Goal: Transaction & Acquisition: Purchase product/service

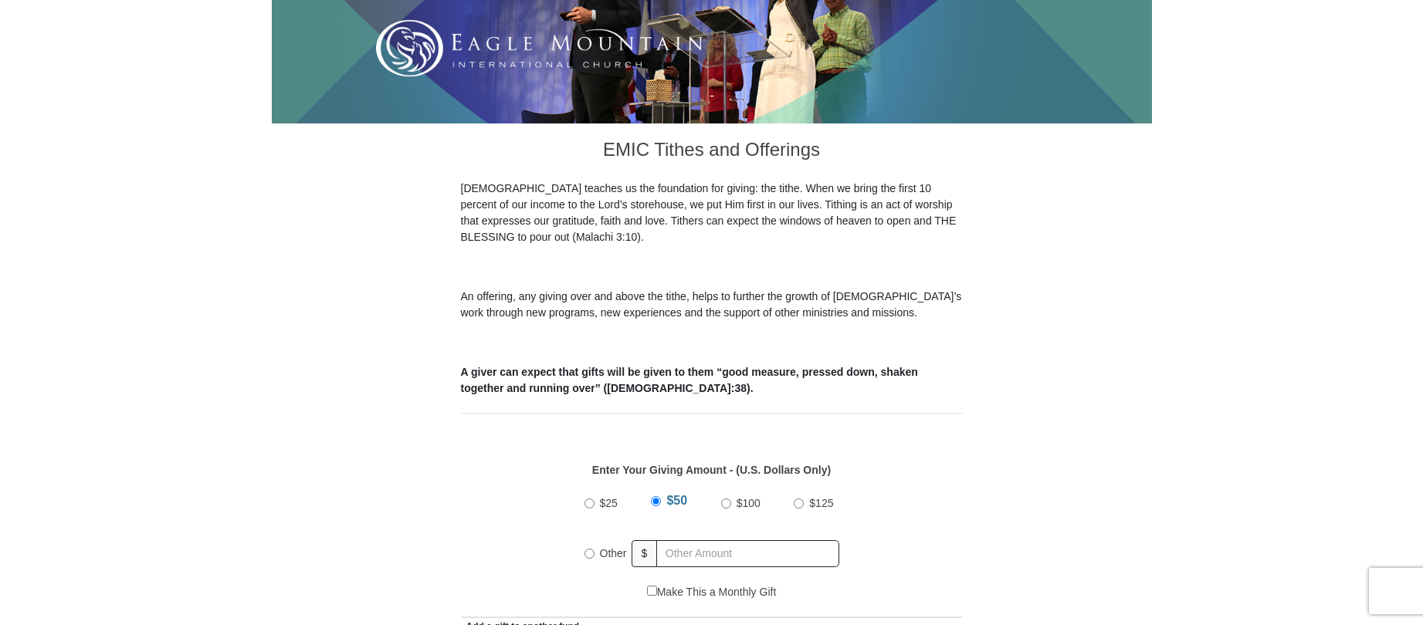
scroll to position [386, 0]
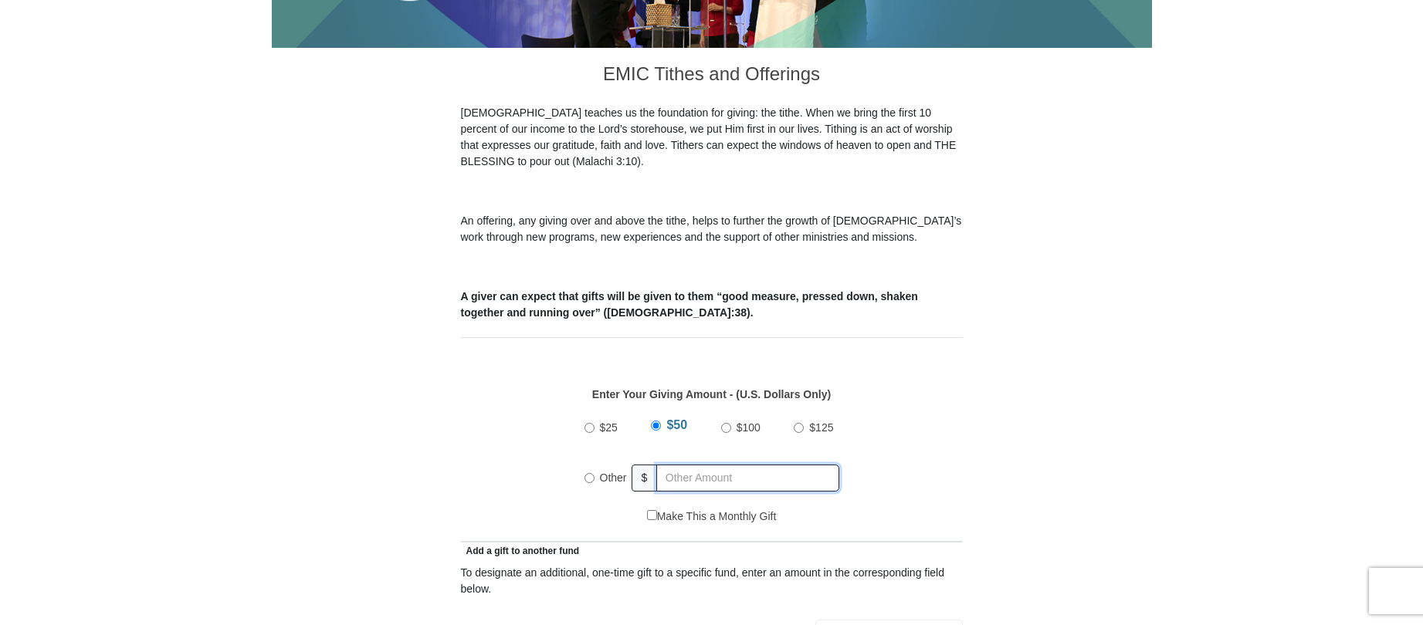
radio input "true"
click at [675, 465] on input "text" at bounding box center [750, 478] width 177 height 27
type input "100.00"
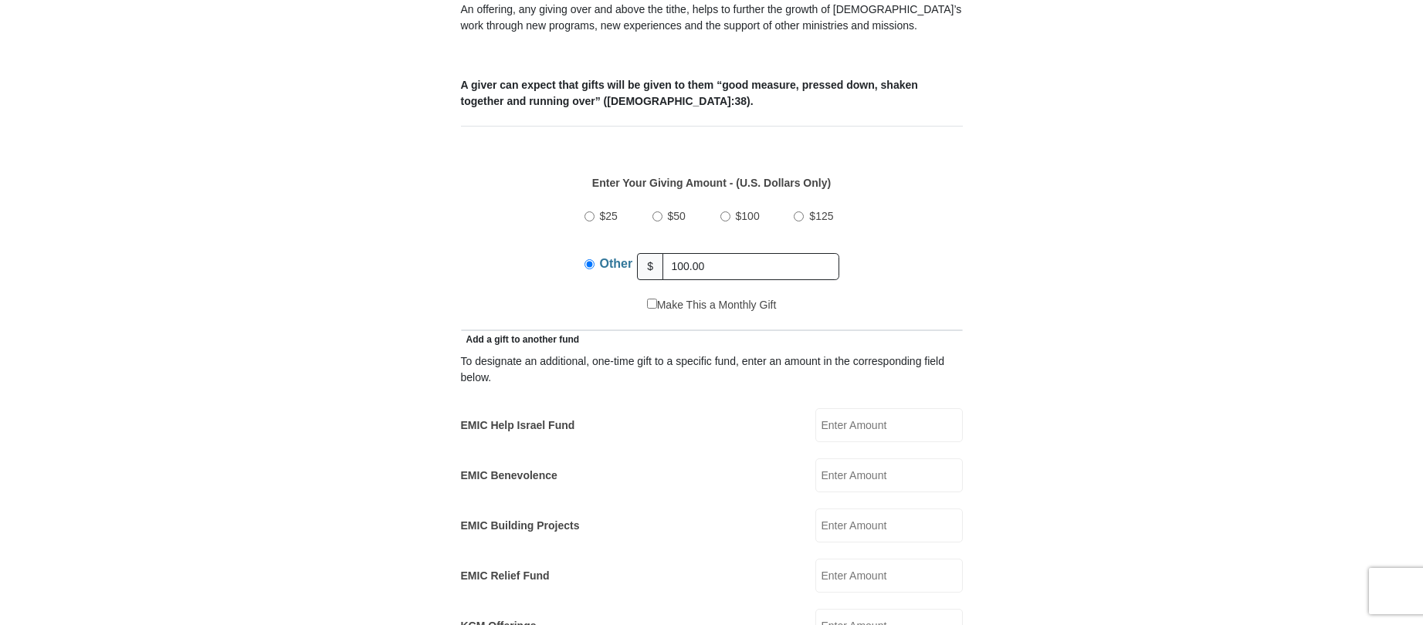
scroll to position [617, 0]
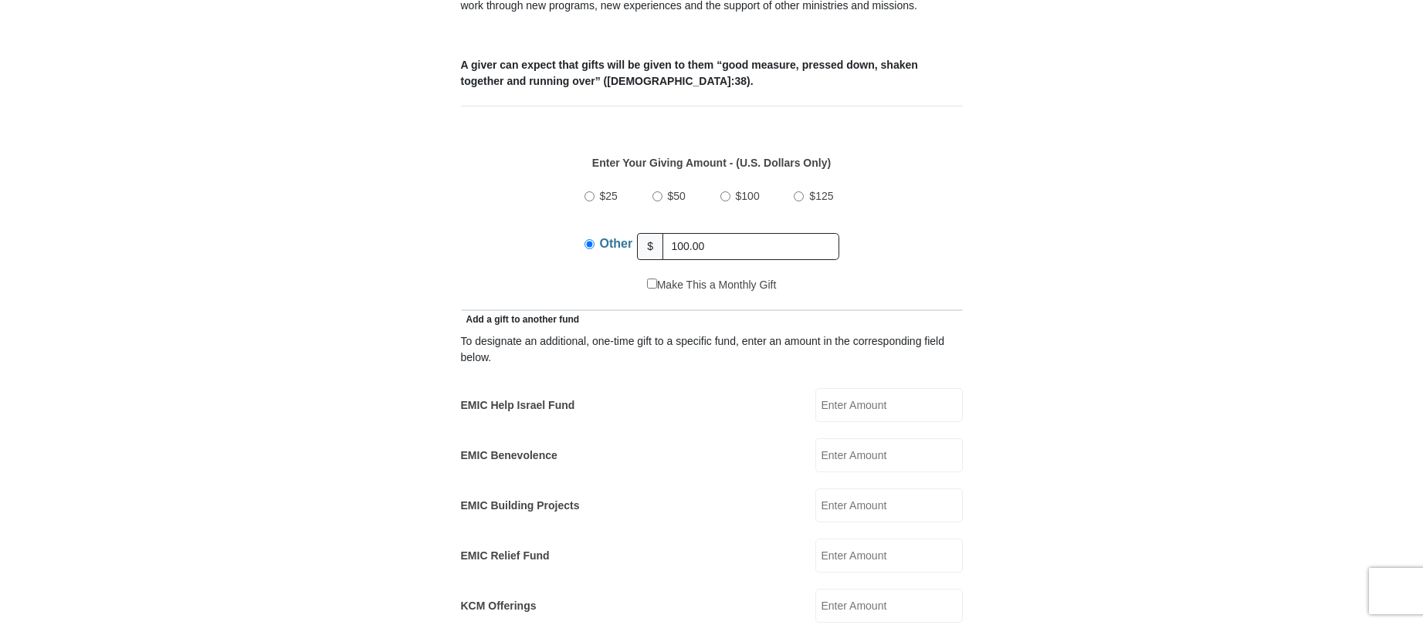
click at [878, 388] on input "EMIC Help Israel Fund" at bounding box center [888, 405] width 147 height 34
type input "20.00"
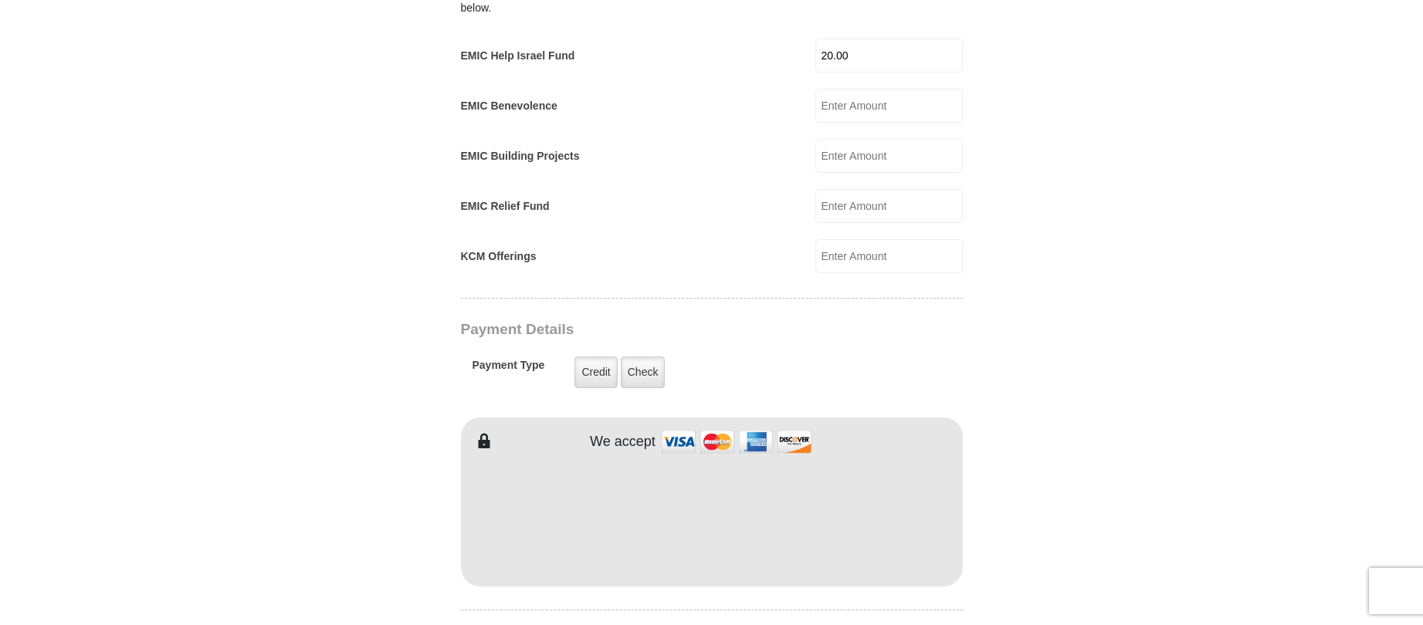
scroll to position [1081, 0]
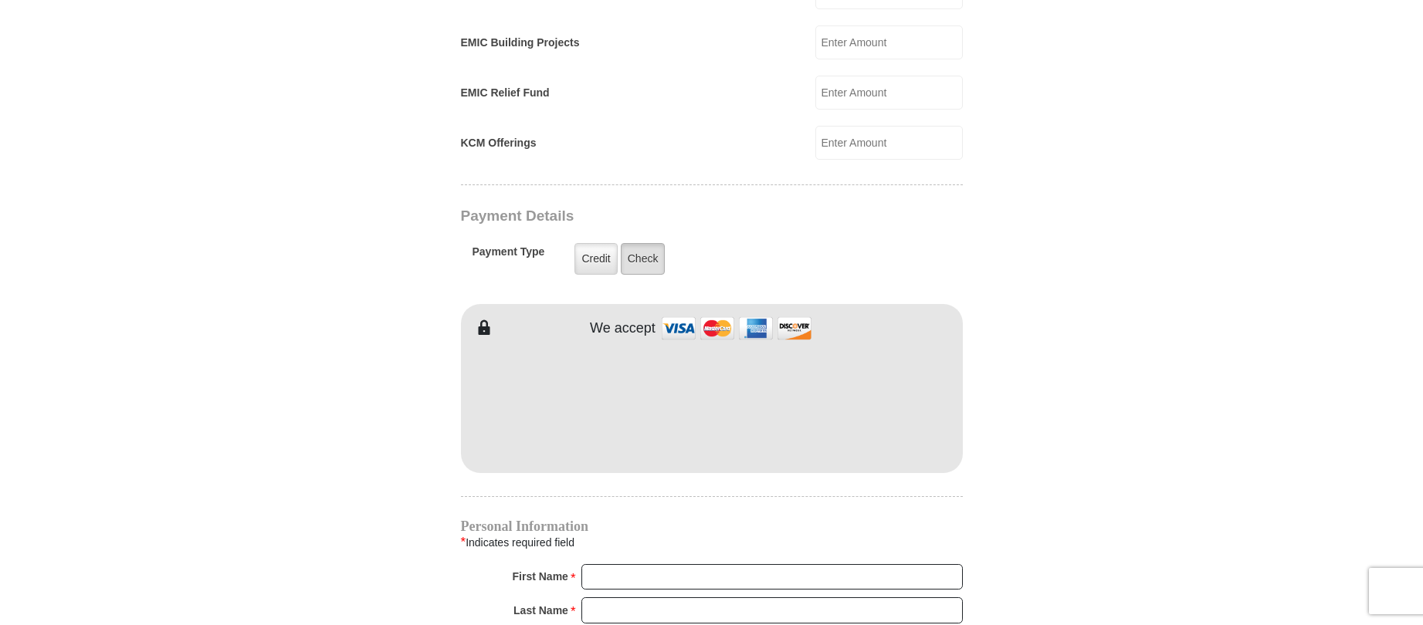
click at [631, 245] on label "Check" at bounding box center [643, 259] width 45 height 32
click at [0, 0] on input "Check" at bounding box center [0, 0] width 0 height 0
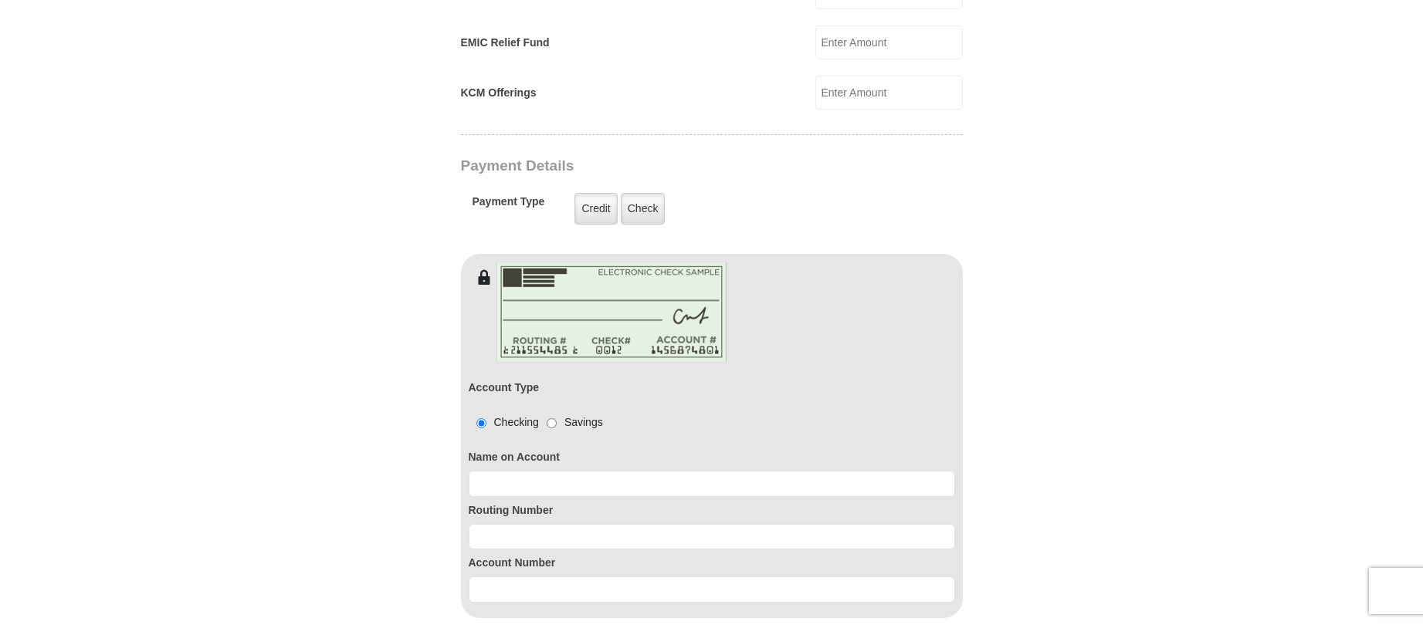
scroll to position [1158, 0]
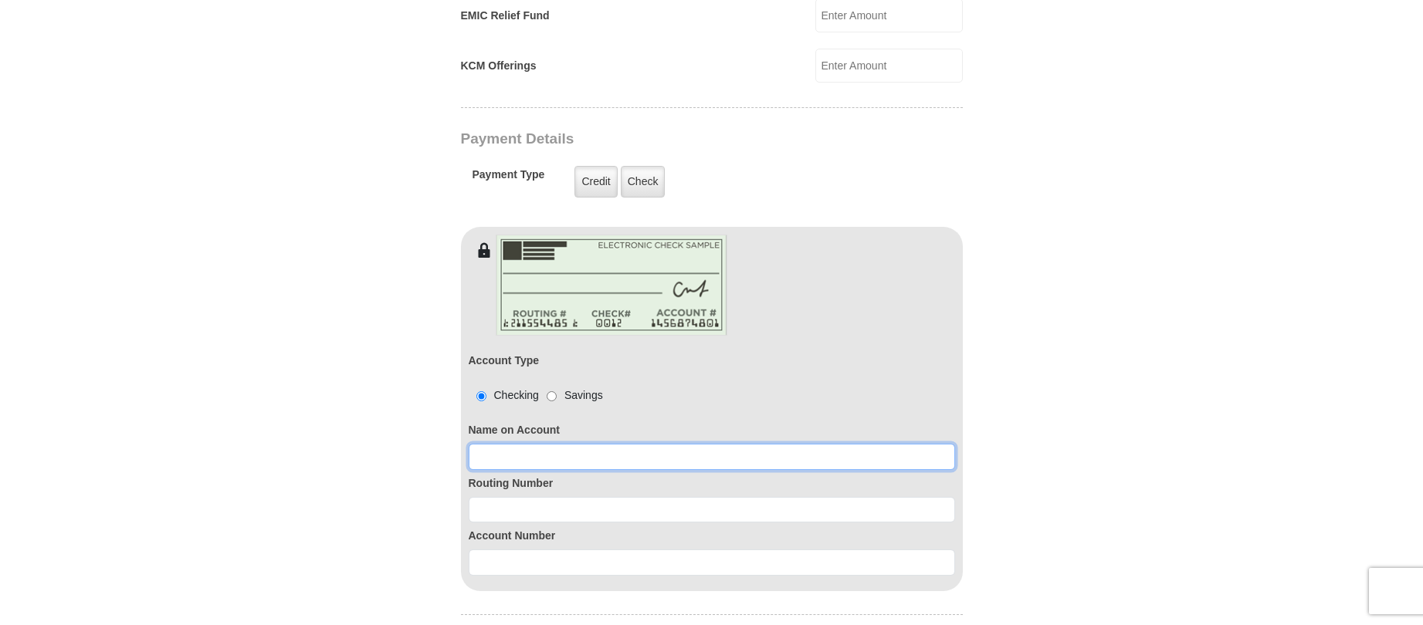
click at [540, 444] on input at bounding box center [712, 457] width 486 height 26
type input "[PERSON_NAME]"
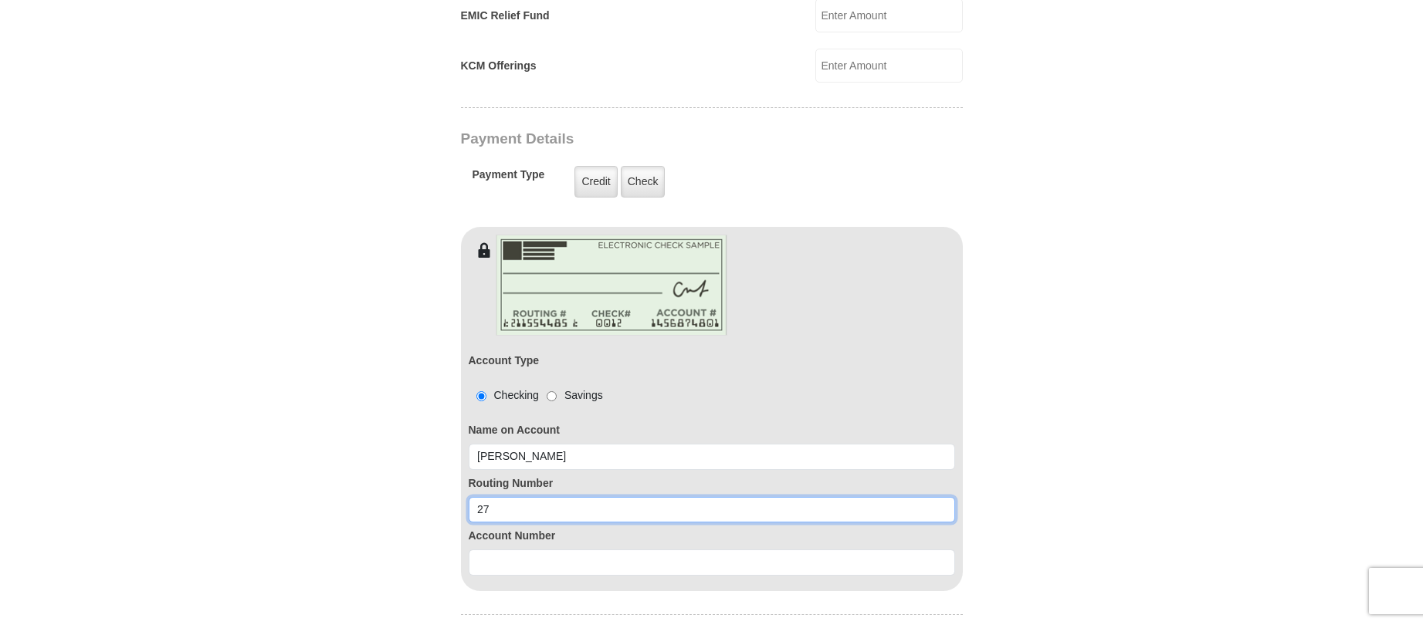
type input "2"
type input "271973924"
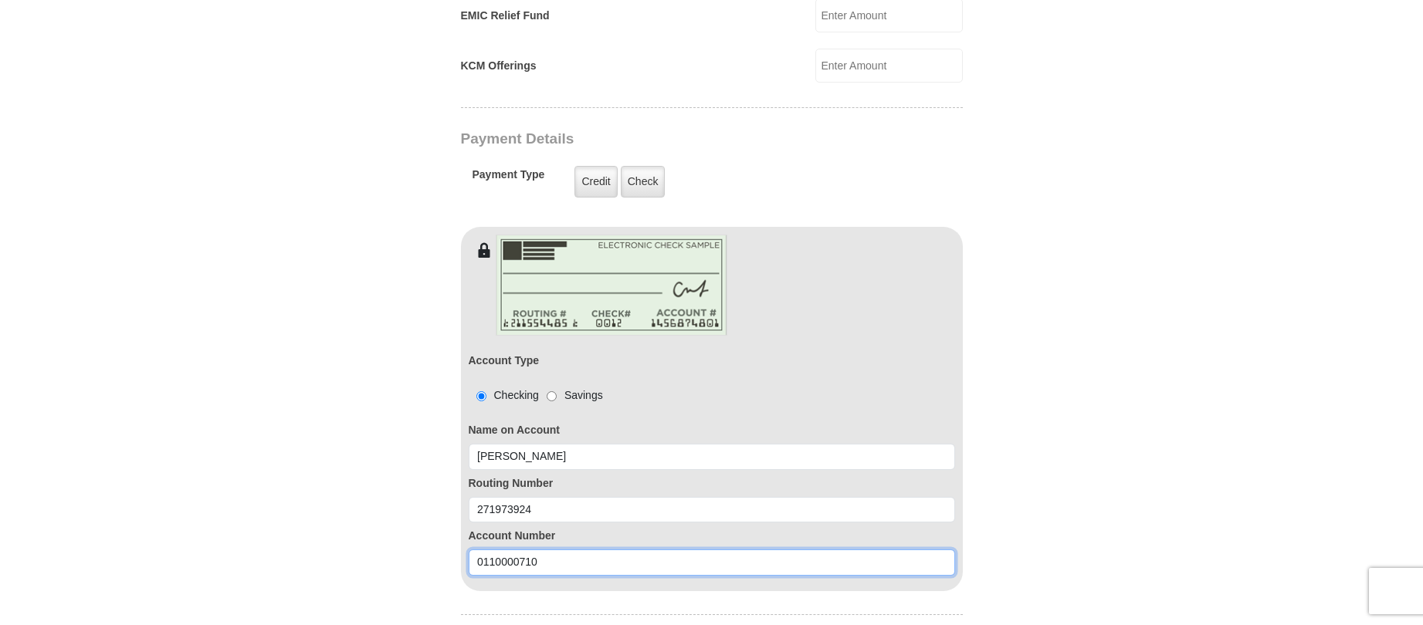
type input "0110000710"
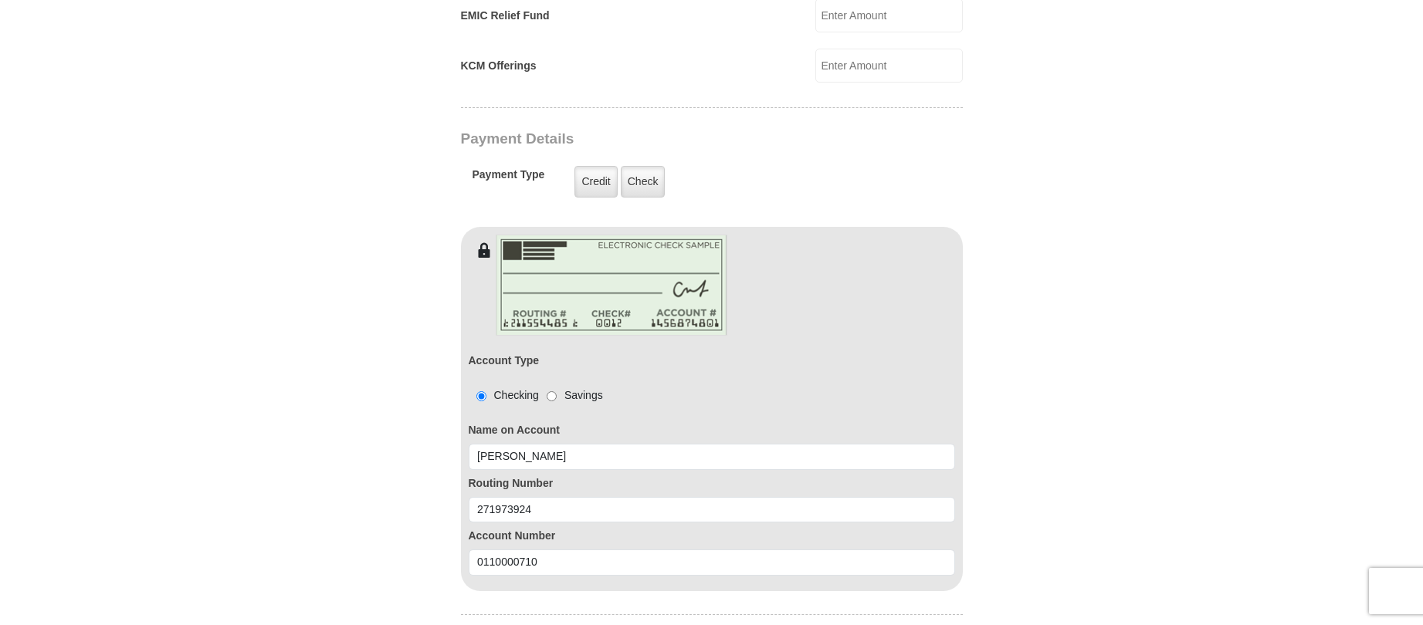
click at [1152, 340] on body "[GEOGRAPHIC_DATA][DEMOGRAPHIC_DATA] Online Giving Because of gifts like yours, …" at bounding box center [711, 353] width 1423 height 3022
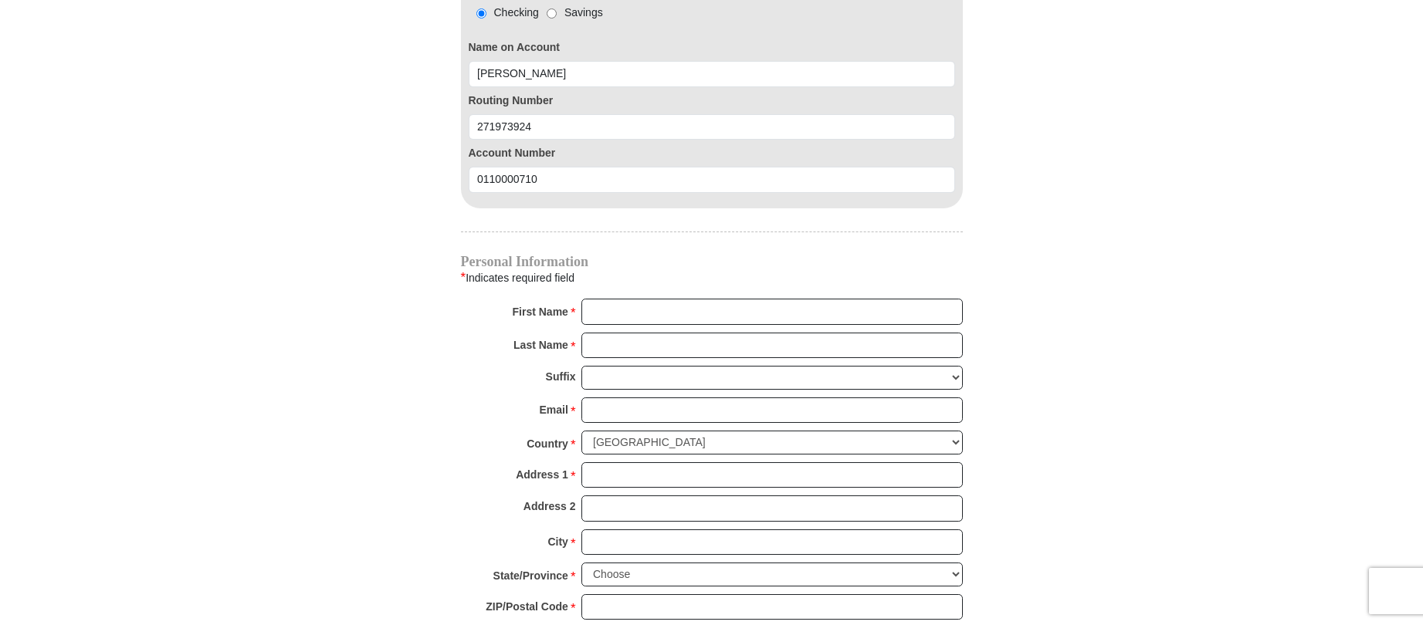
scroll to position [1544, 0]
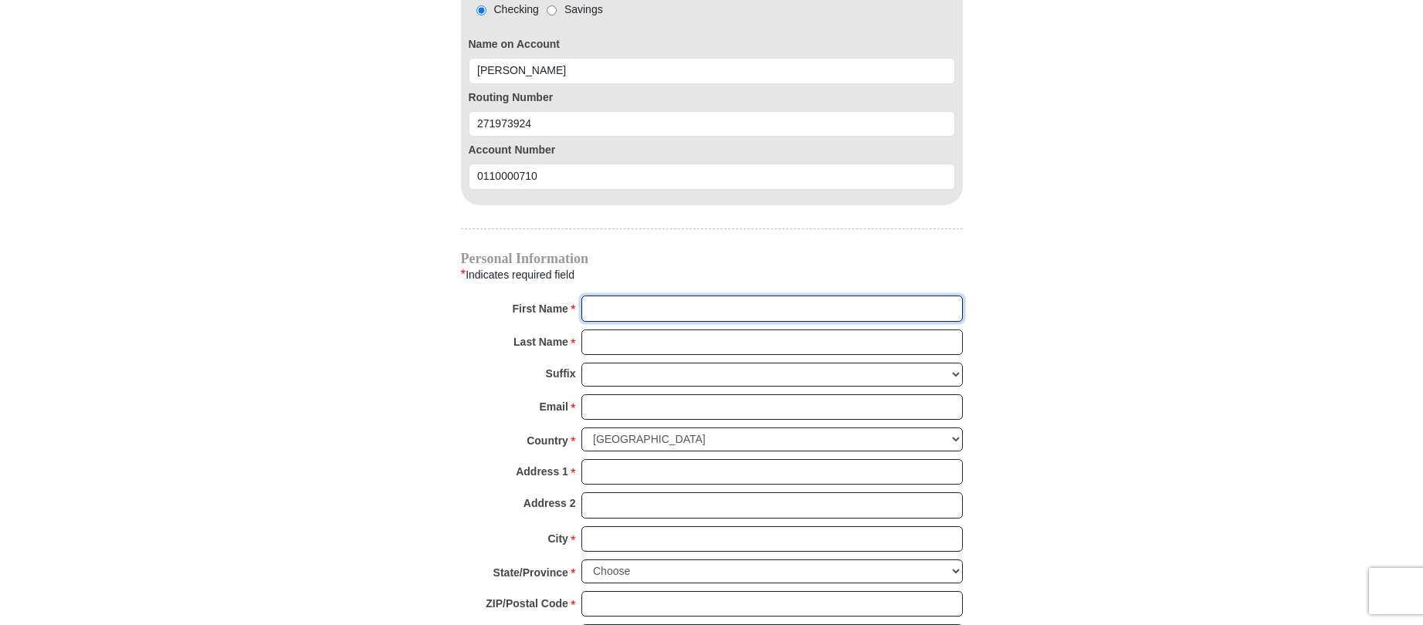
click at [774, 296] on input "First Name *" at bounding box center [771, 309] width 381 height 26
type input "[PERSON_NAME]"
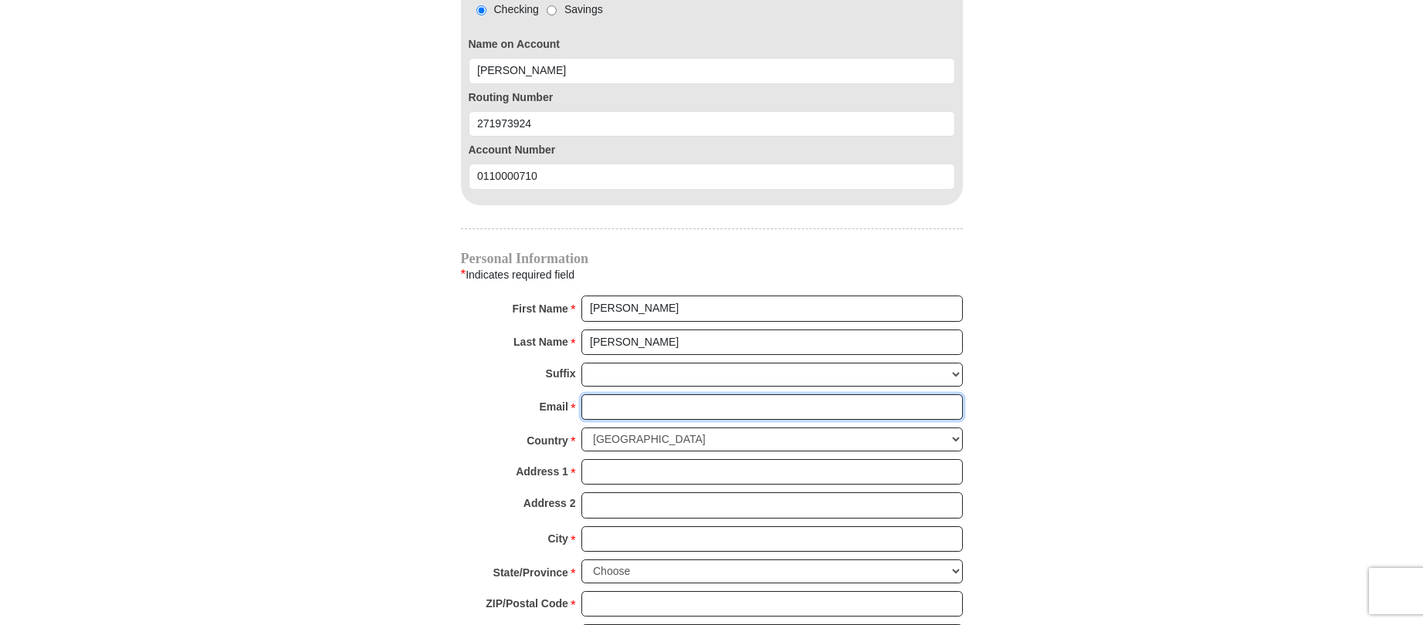
type input "[EMAIL_ADDRESS][DOMAIN_NAME]"
type input "[STREET_ADDRESS]"
type input "Munster"
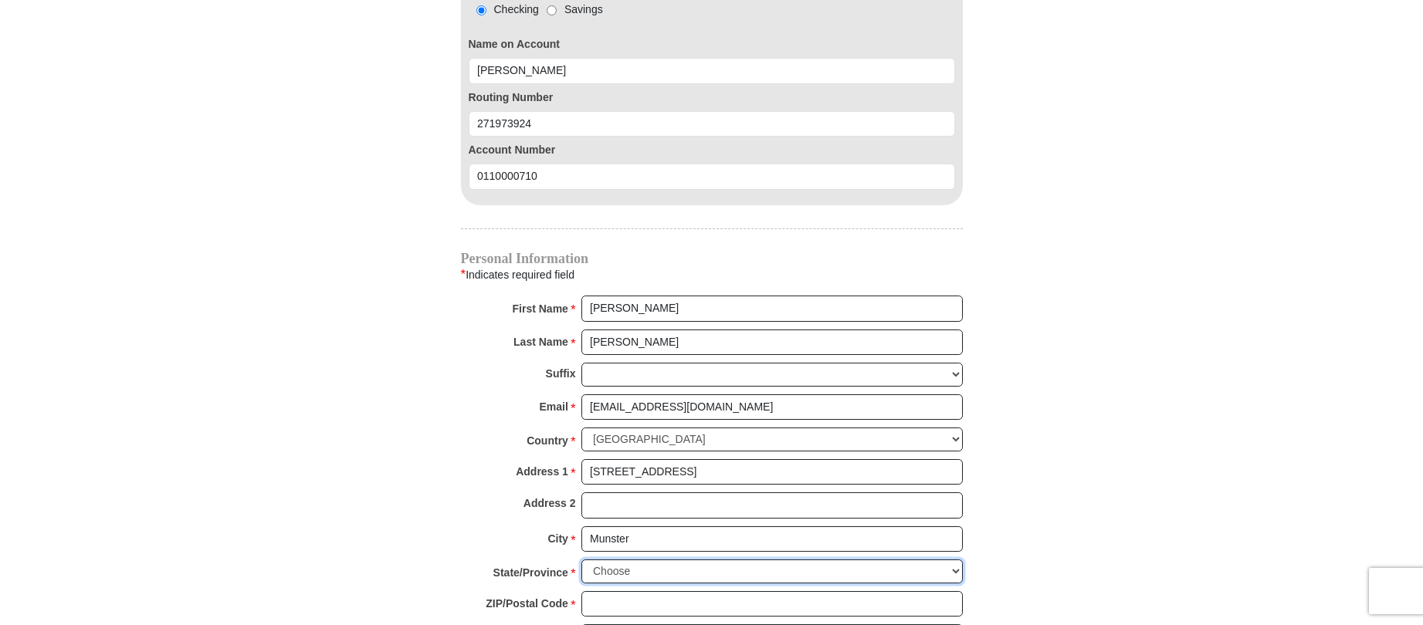
select select "IN"
type input "46321"
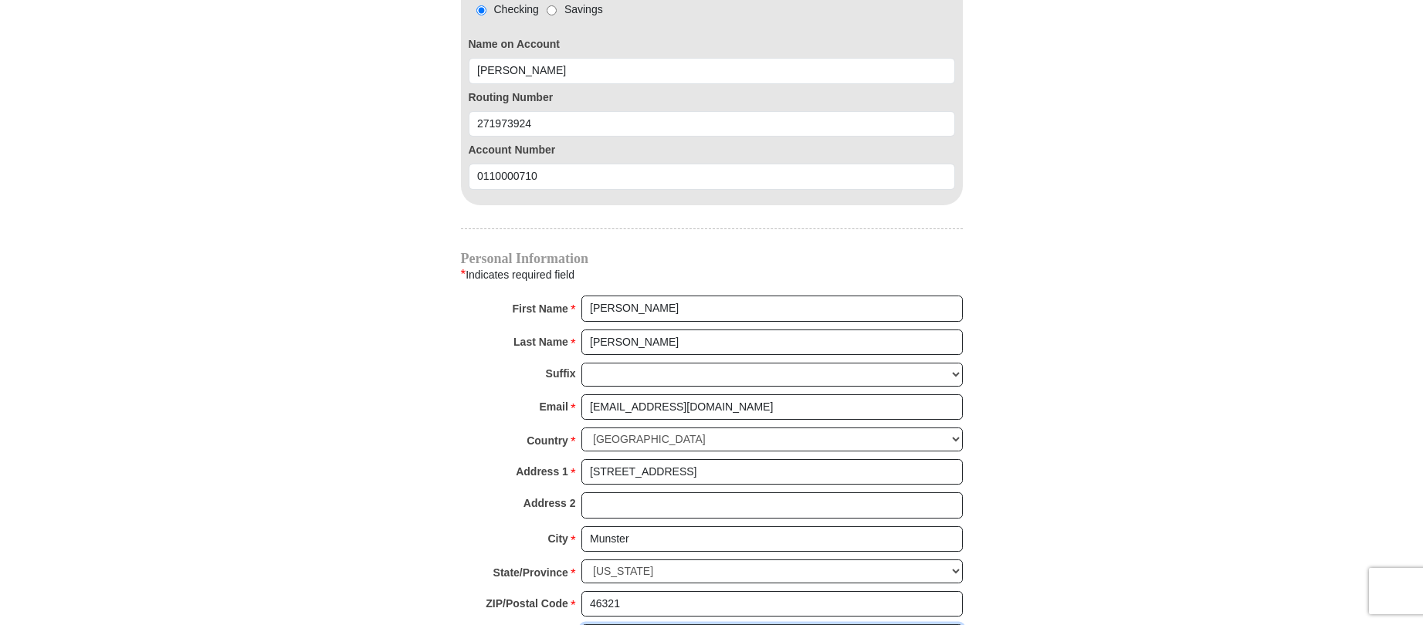
type input "2198364383"
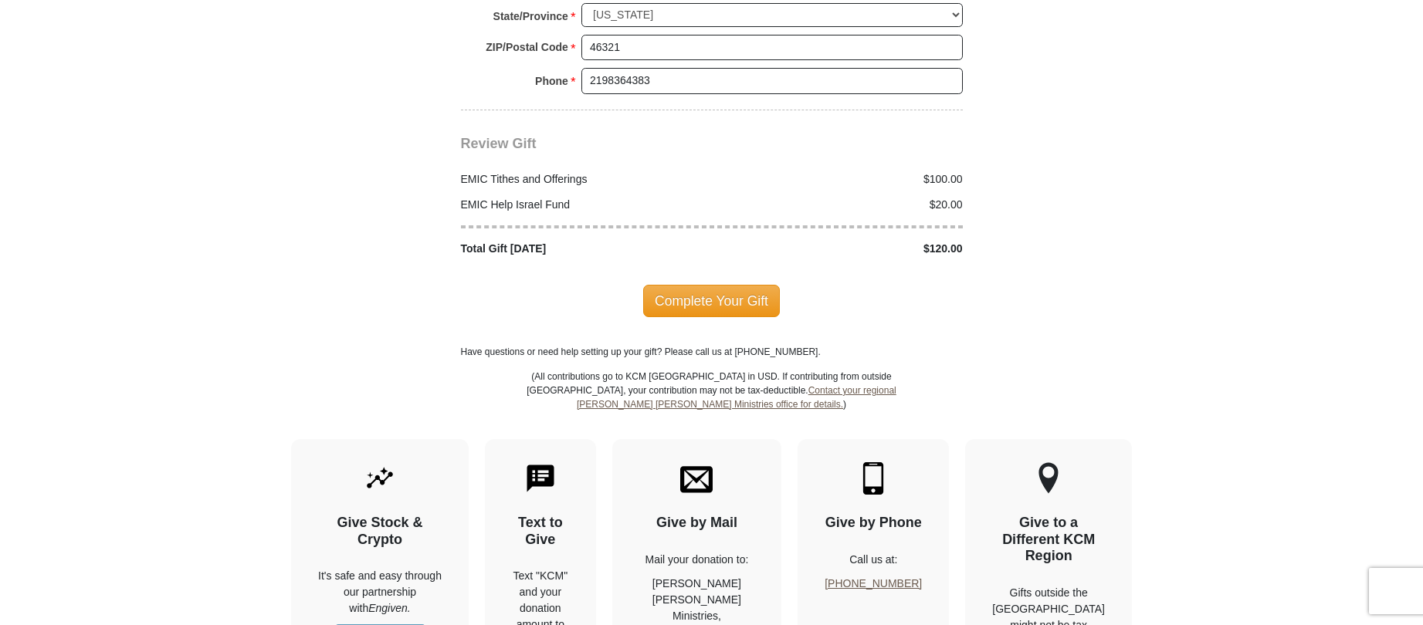
scroll to position [2084, 0]
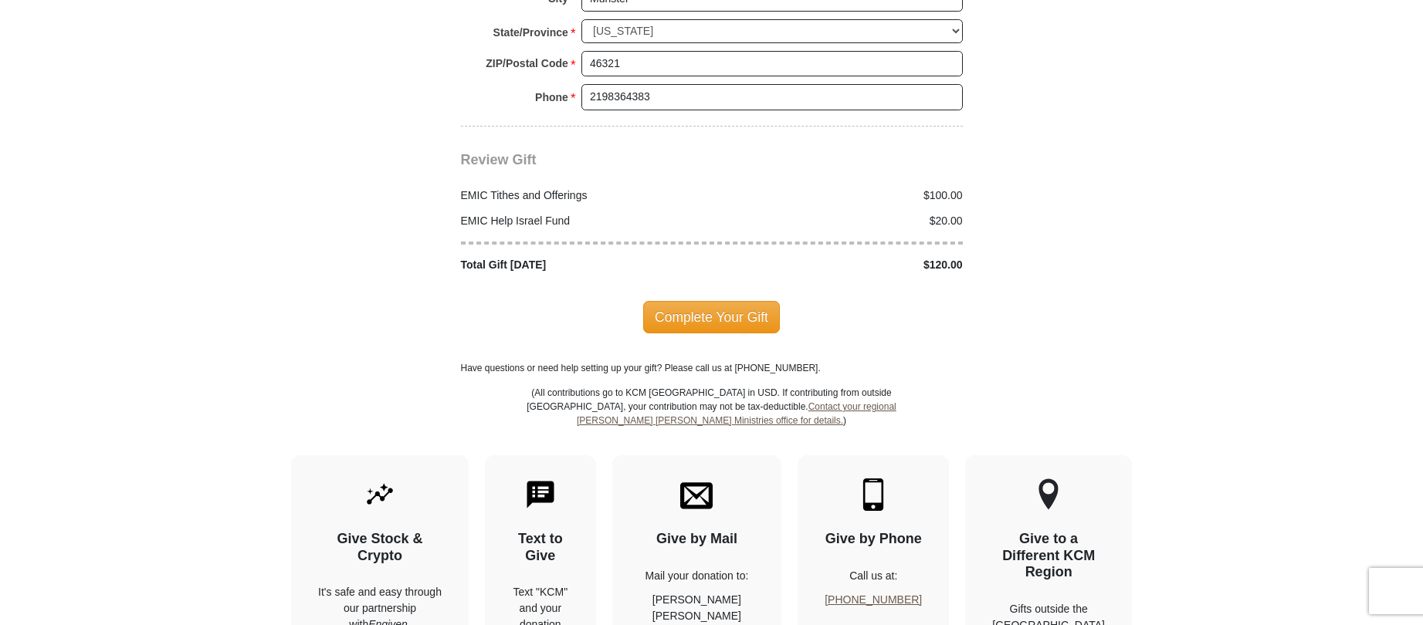
click at [705, 301] on span "Complete Your Gift" at bounding box center [711, 317] width 137 height 32
